Goal: Check status

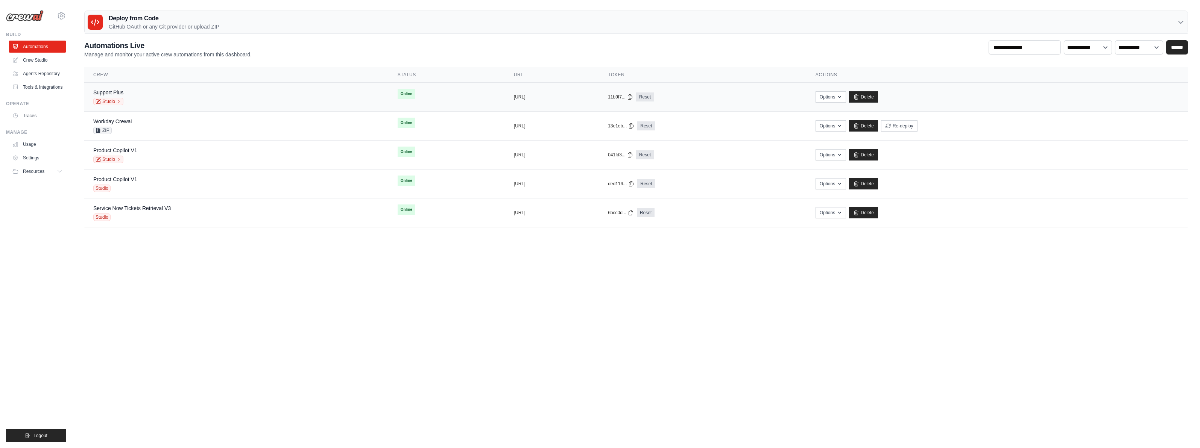
click at [222, 94] on div "Support Plus Studio" at bounding box center [236, 97] width 286 height 17
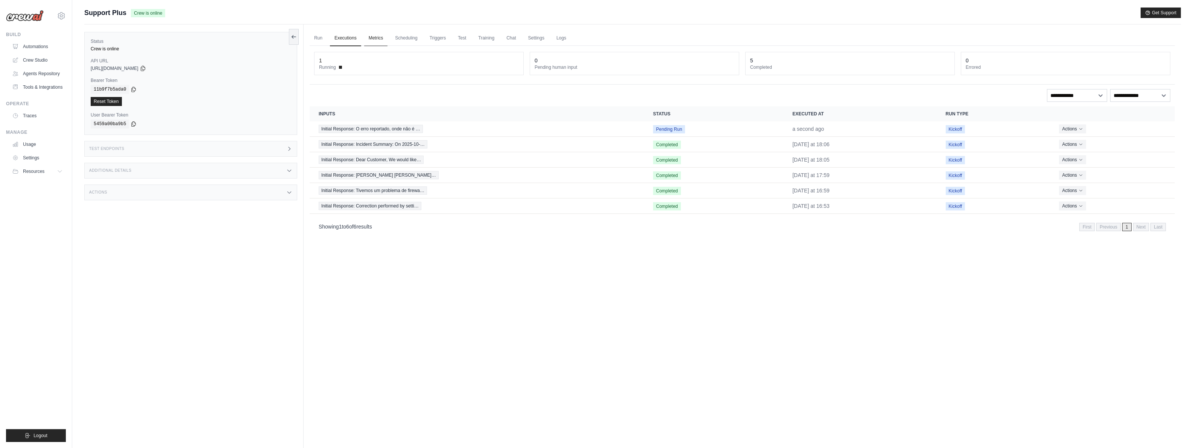
click at [380, 38] on link "Metrics" at bounding box center [376, 38] width 24 height 16
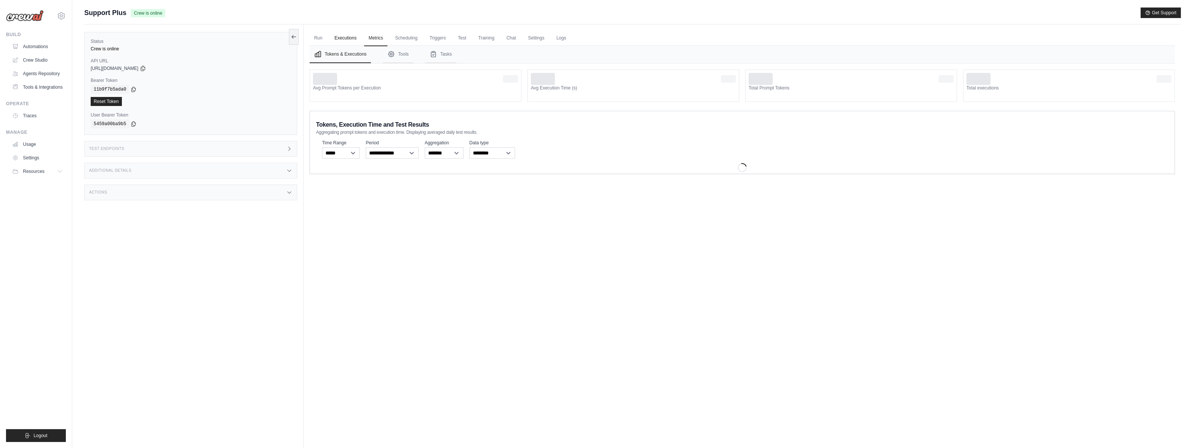
click at [356, 37] on link "Executions" at bounding box center [345, 38] width 31 height 16
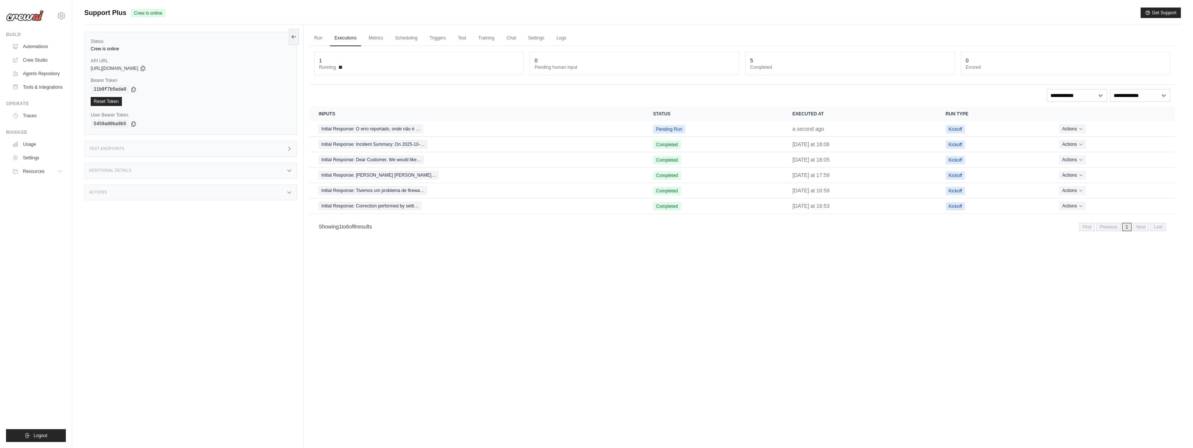
click at [624, 285] on div "Run Executions Metrics Scheduling Triggers Test Training Chat Settings Logs 1 R…" at bounding box center [742, 248] width 877 height 448
drag, startPoint x: 643, startPoint y: 284, endPoint x: 644, endPoint y: 279, distance: 5.4
click at [643, 284] on div "Run Executions Metrics Scheduling Triggers Test Training Chat Settings Logs 1 R…" at bounding box center [742, 248] width 877 height 448
click at [599, 270] on div "Run Executions Metrics Scheduling Triggers Test Training Chat Settings Logs 1 R…" at bounding box center [742, 248] width 877 height 448
